Goal: Task Accomplishment & Management: Use online tool/utility

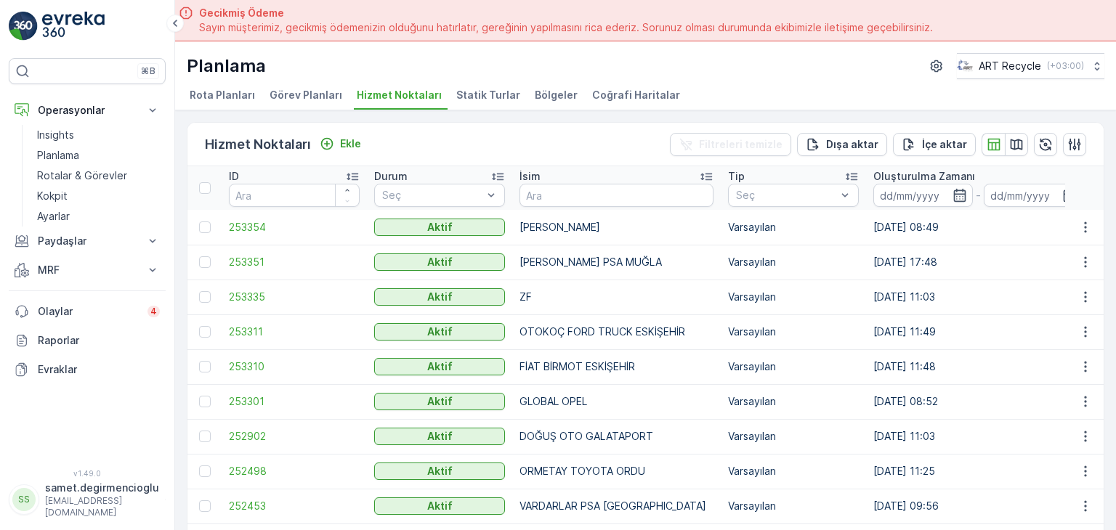
scroll to position [41, 0]
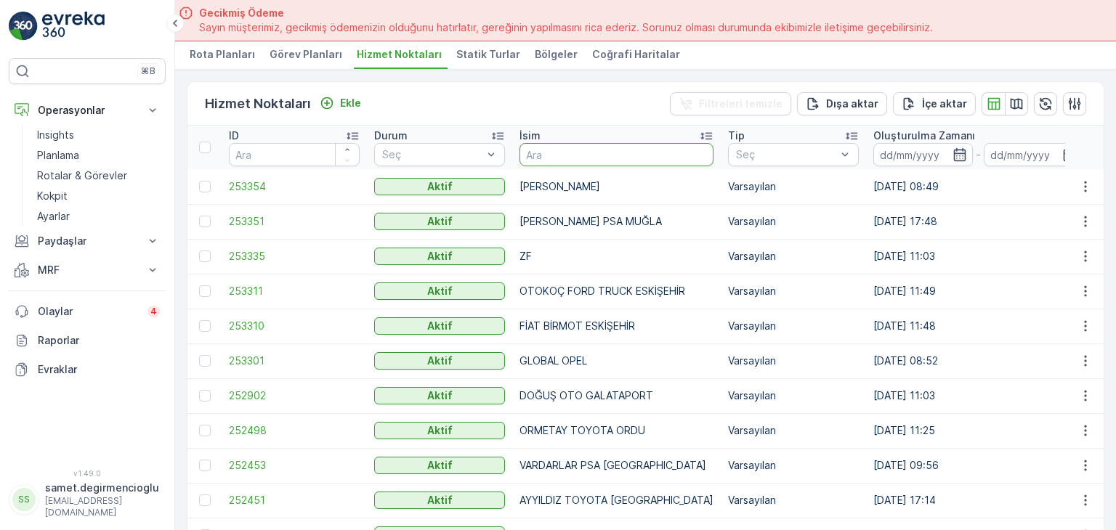
click at [581, 158] on input "text" at bounding box center [616, 154] width 194 height 23
type input "ER"
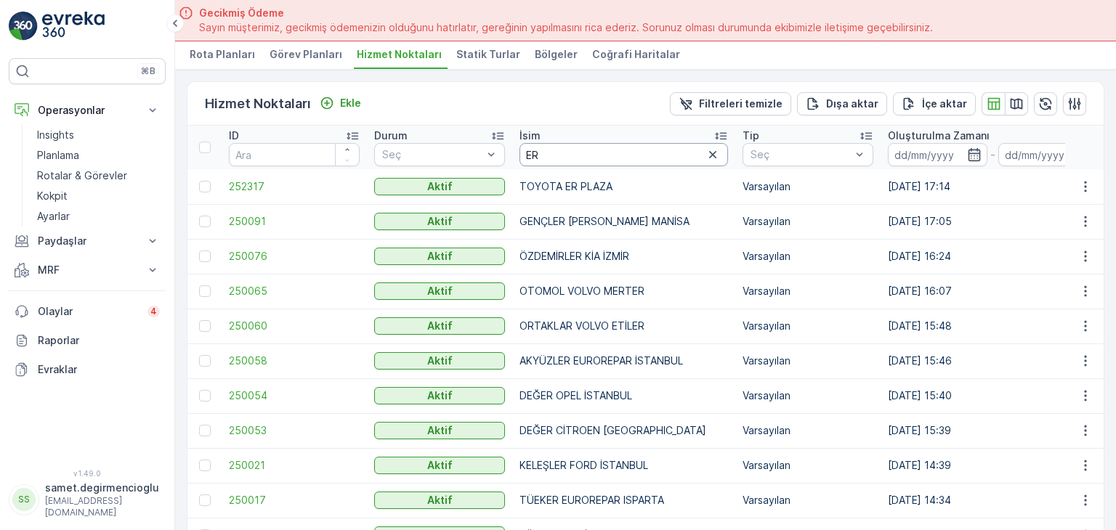
click at [562, 148] on input "ER" at bounding box center [623, 154] width 209 height 23
type input "ER K"
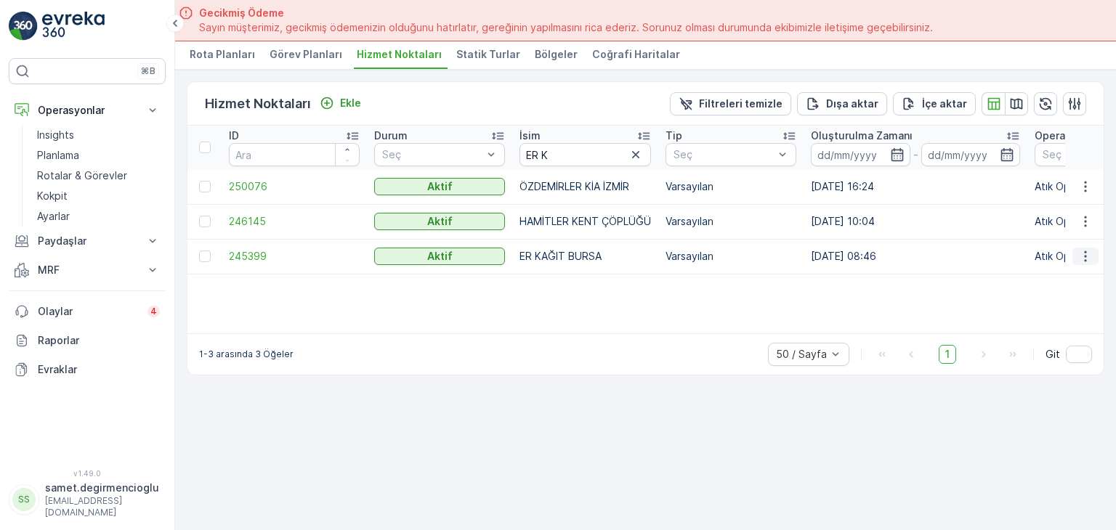
click at [1080, 249] on icon "button" at bounding box center [1085, 256] width 15 height 15
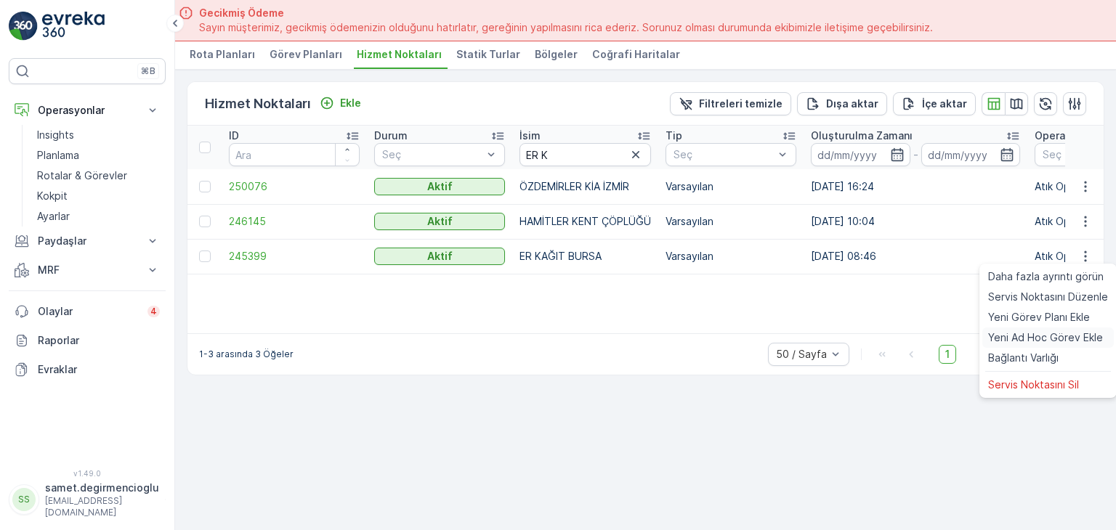
click at [1035, 334] on span "Yeni Ad Hoc Görev Ekle" at bounding box center [1045, 338] width 115 height 15
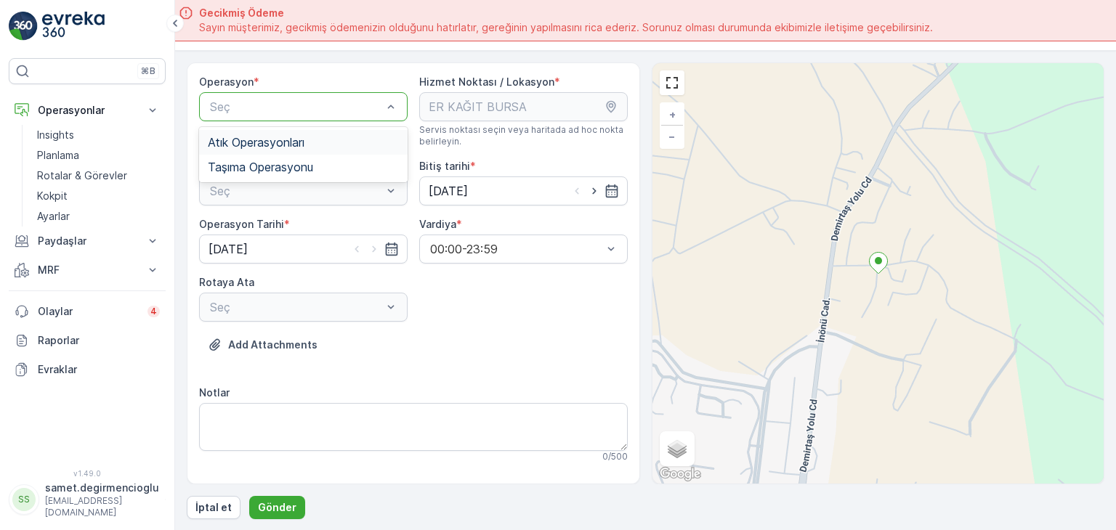
click at [312, 148] on div "Atık Operasyonları" at bounding box center [303, 142] width 209 height 25
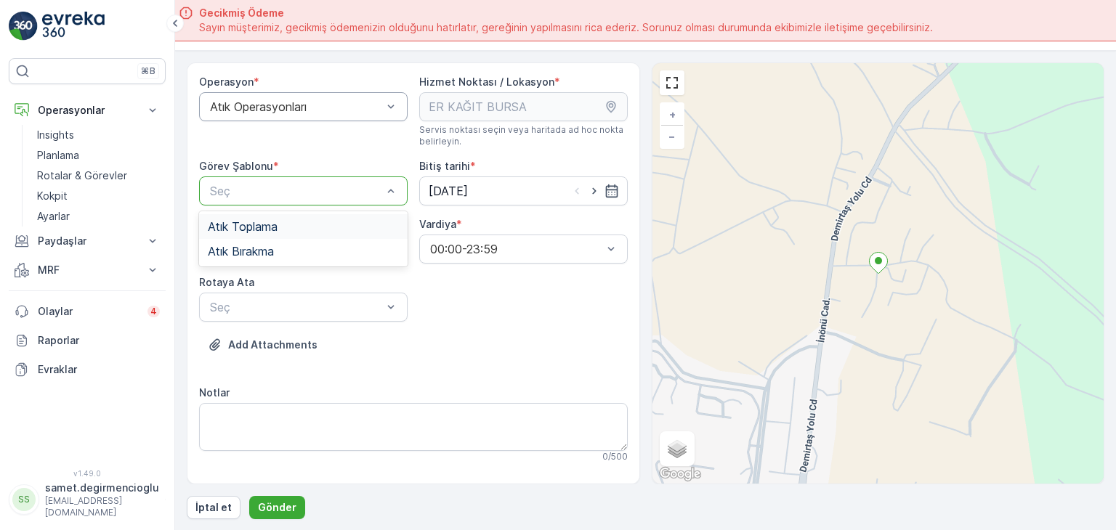
click at [308, 187] on div at bounding box center [296, 191] width 175 height 13
click at [288, 254] on div "Atık Bırakma" at bounding box center [303, 251] width 191 height 13
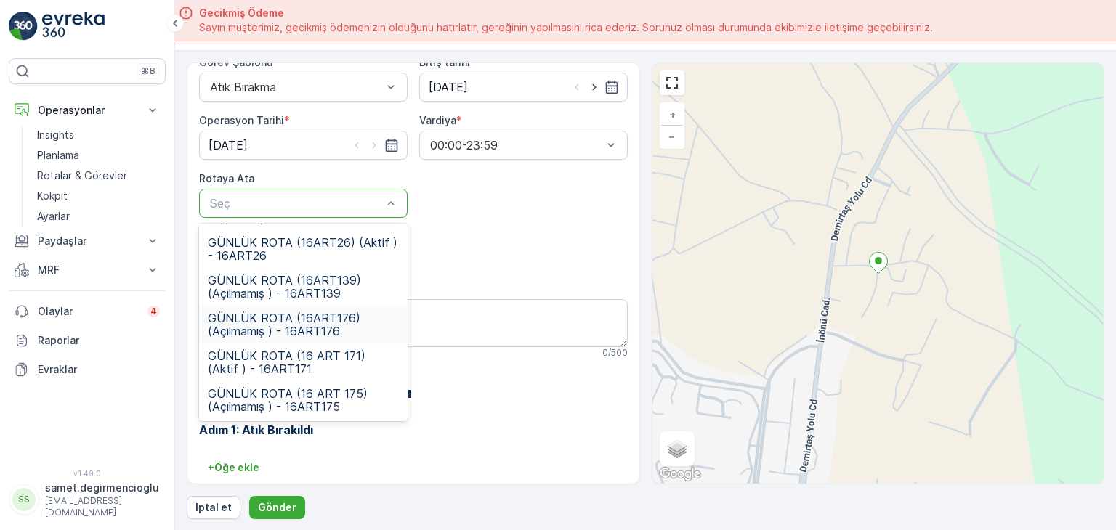
scroll to position [107, 0]
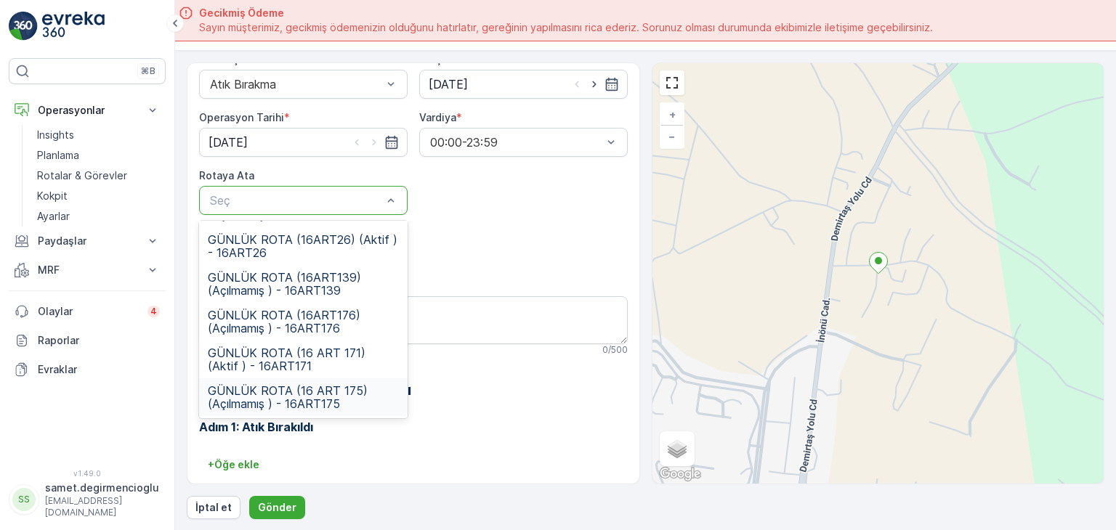
click at [327, 390] on span "GÜNLÜK ROTA (16 ART 175) (Açılmamış ) - 16ART175" at bounding box center [303, 397] width 191 height 26
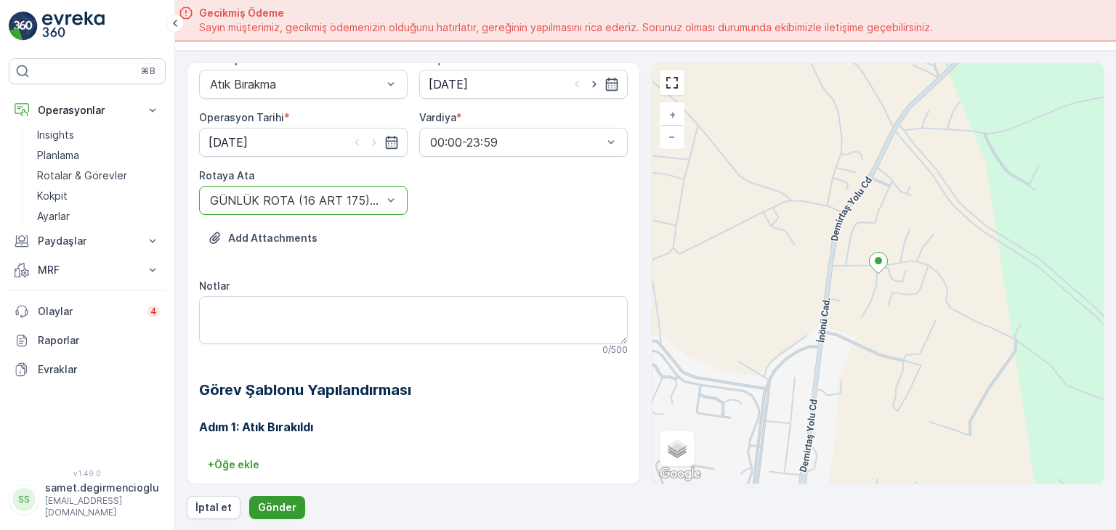
click at [286, 501] on p "Gönder" at bounding box center [277, 508] width 39 height 15
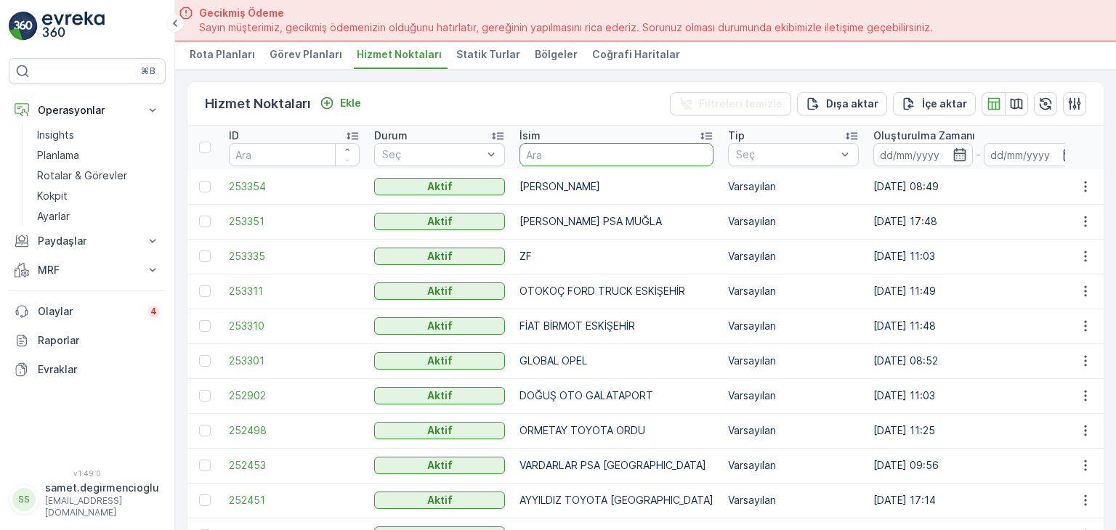
click at [607, 147] on input "text" at bounding box center [616, 154] width 194 height 23
